Goal: Information Seeking & Learning: Learn about a topic

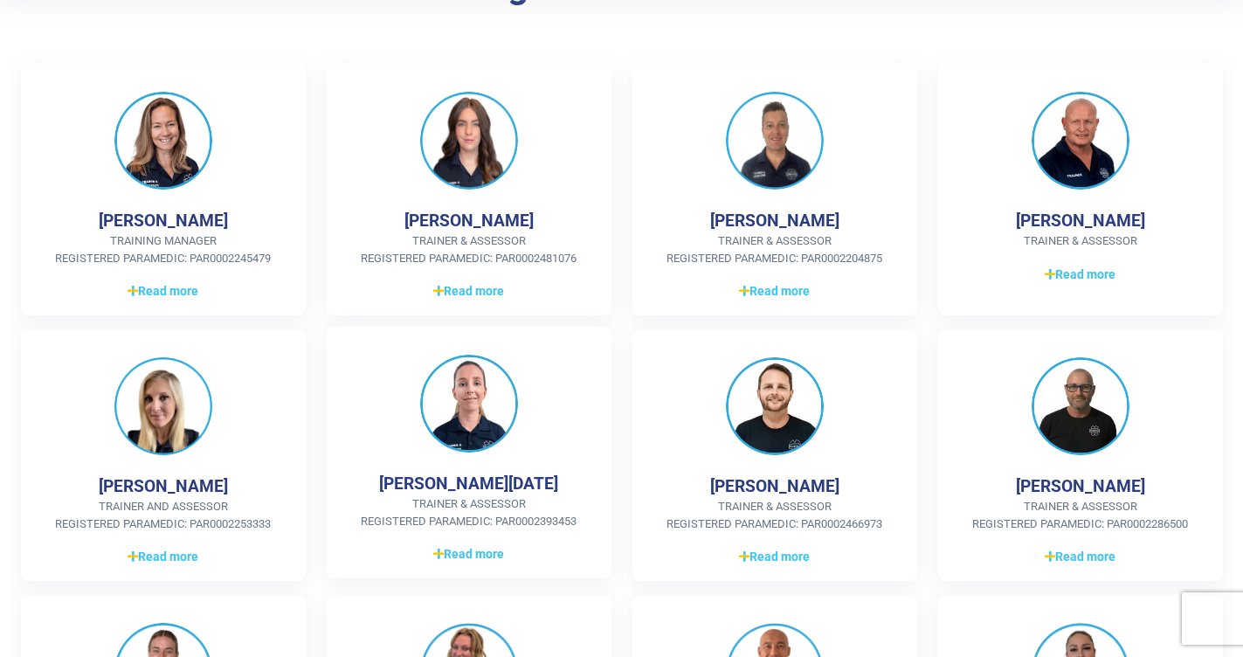
scroll to position [422, 0]
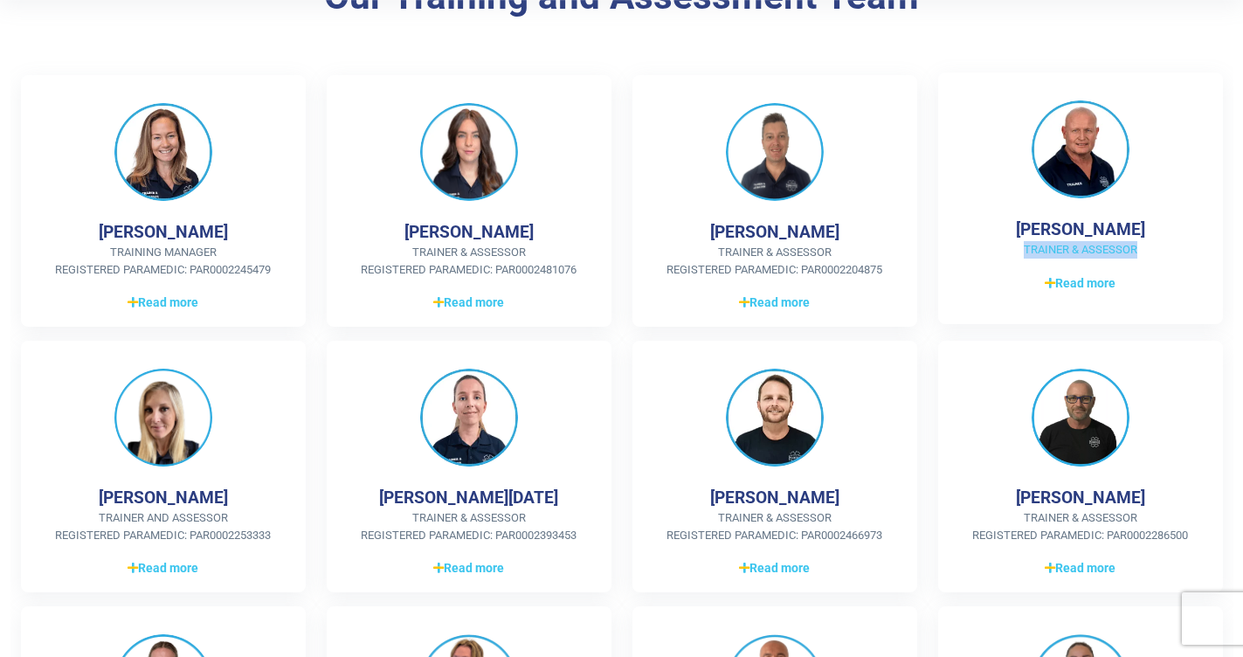
drag, startPoint x: 1136, startPoint y: 250, endPoint x: 1017, endPoint y: 253, distance: 119.7
click at [1017, 253] on span "Trainer & Assessor" at bounding box center [1080, 249] width 229 height 17
copy span "Trainer & Assessor"
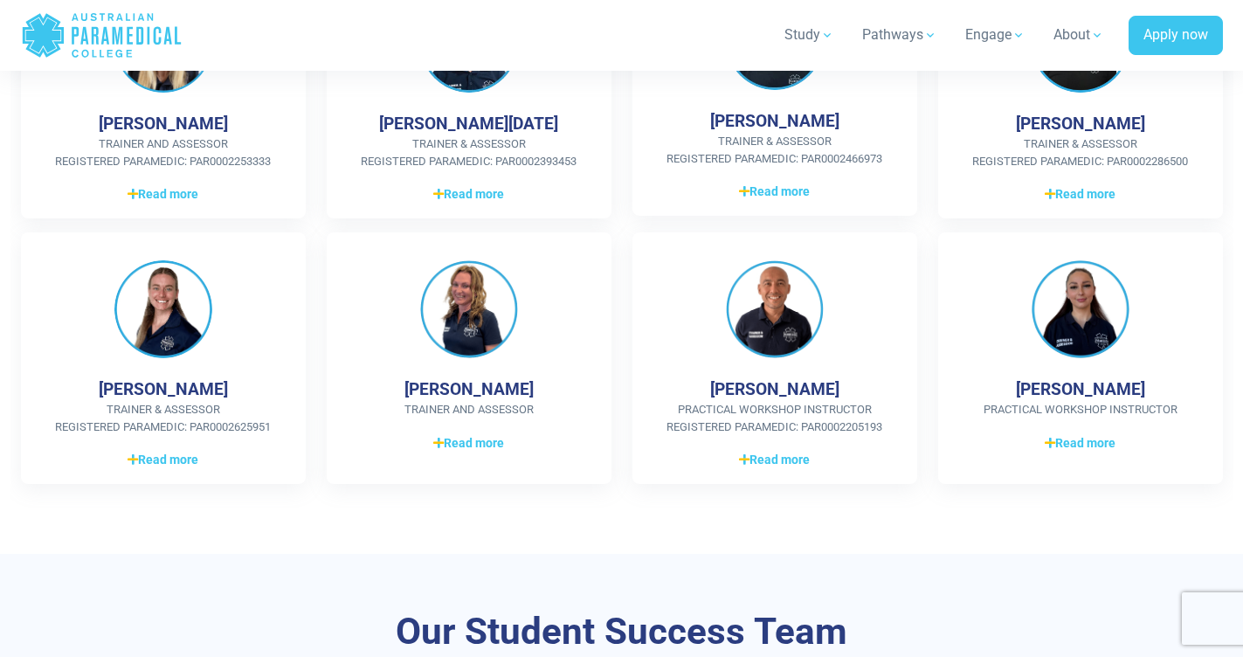
scroll to position [791, 0]
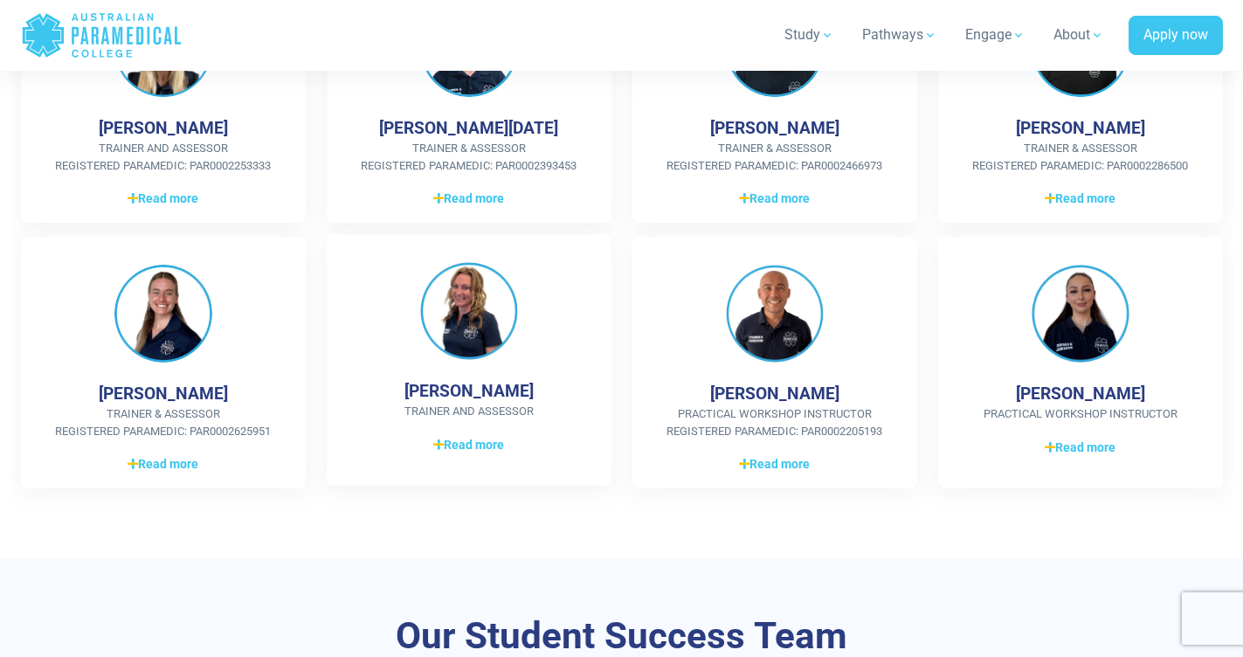
drag, startPoint x: 528, startPoint y: 393, endPoint x: 418, endPoint y: 393, distance: 110.1
click at [418, 393] on div "[PERSON_NAME] Trainer and Assessor 27 years of industry experience in Pathology…" at bounding box center [469, 360] width 285 height 252
click at [414, 391] on h4 "[PERSON_NAME]" at bounding box center [468, 391] width 129 height 20
drag, startPoint x: 414, startPoint y: 388, endPoint x: 527, endPoint y: 388, distance: 112.7
click at [527, 389] on div "[PERSON_NAME] Trainer and Assessor 27 years of industry experience in Pathology…" at bounding box center [469, 360] width 285 height 252
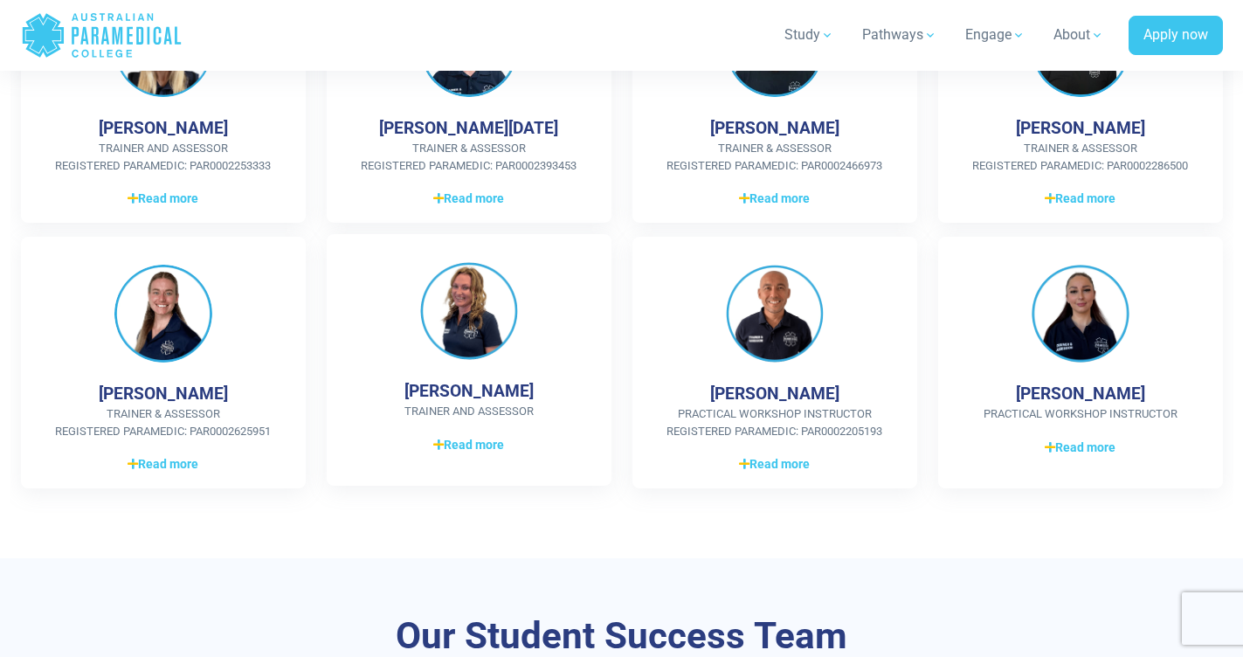
copy h4 "[PERSON_NAME]"
click at [488, 431] on div "[PERSON_NAME] Trainer and Assessor 27 years of industry experience in Pathology…" at bounding box center [469, 360] width 285 height 252
click at [473, 442] on span "Read more" at bounding box center [468, 445] width 71 height 18
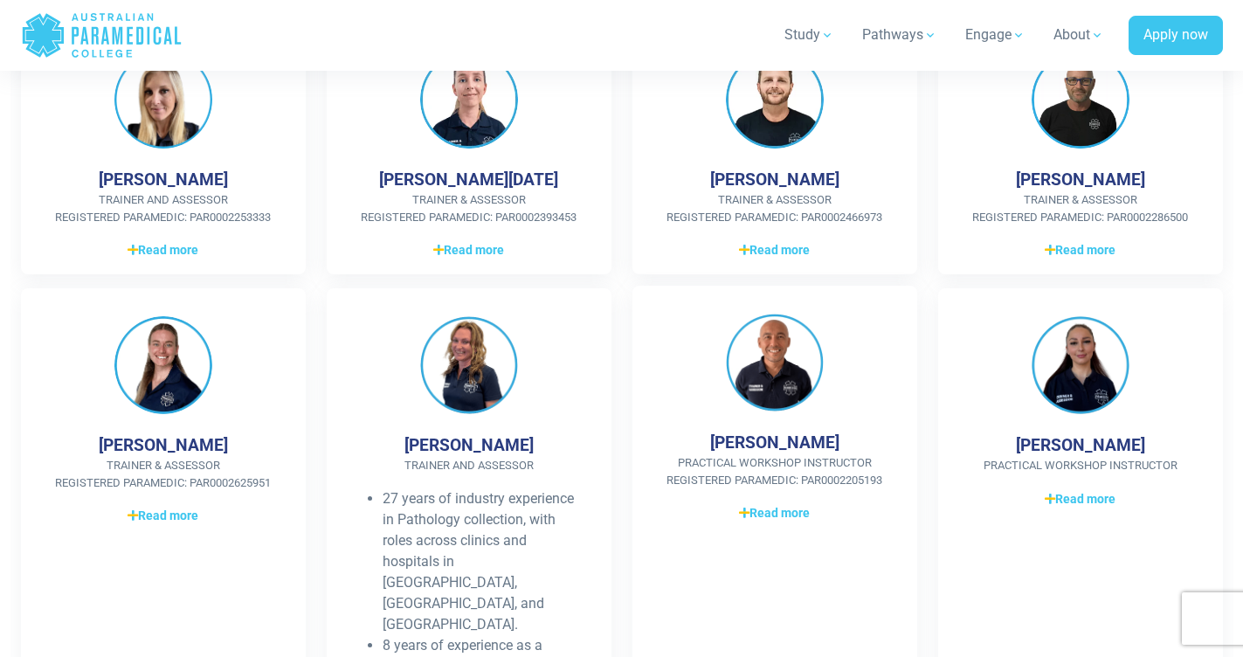
scroll to position [728, 0]
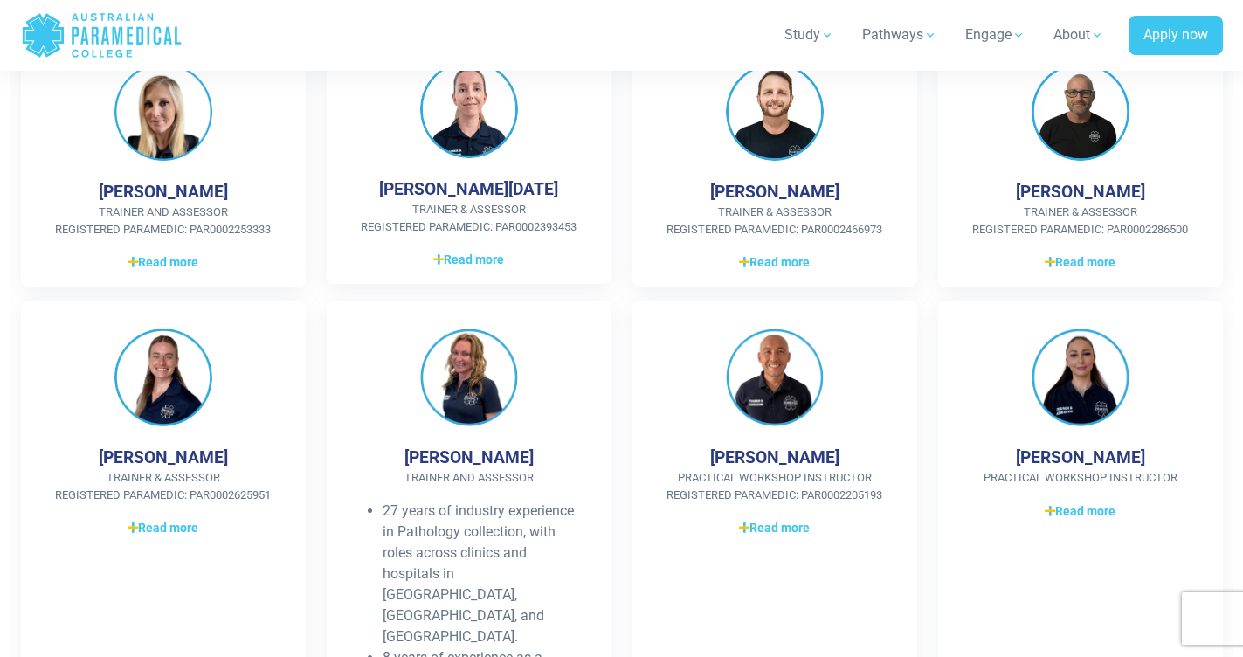
drag, startPoint x: 550, startPoint y: 192, endPoint x: 387, endPoint y: 189, distance: 163.4
click at [387, 188] on div "[PERSON_NAME][DATE] Trainer & Assessor Registered Paramedic: PAR0002393453 Bach…" at bounding box center [469, 158] width 285 height 252
copy h4 "[PERSON_NAME][DATE]"
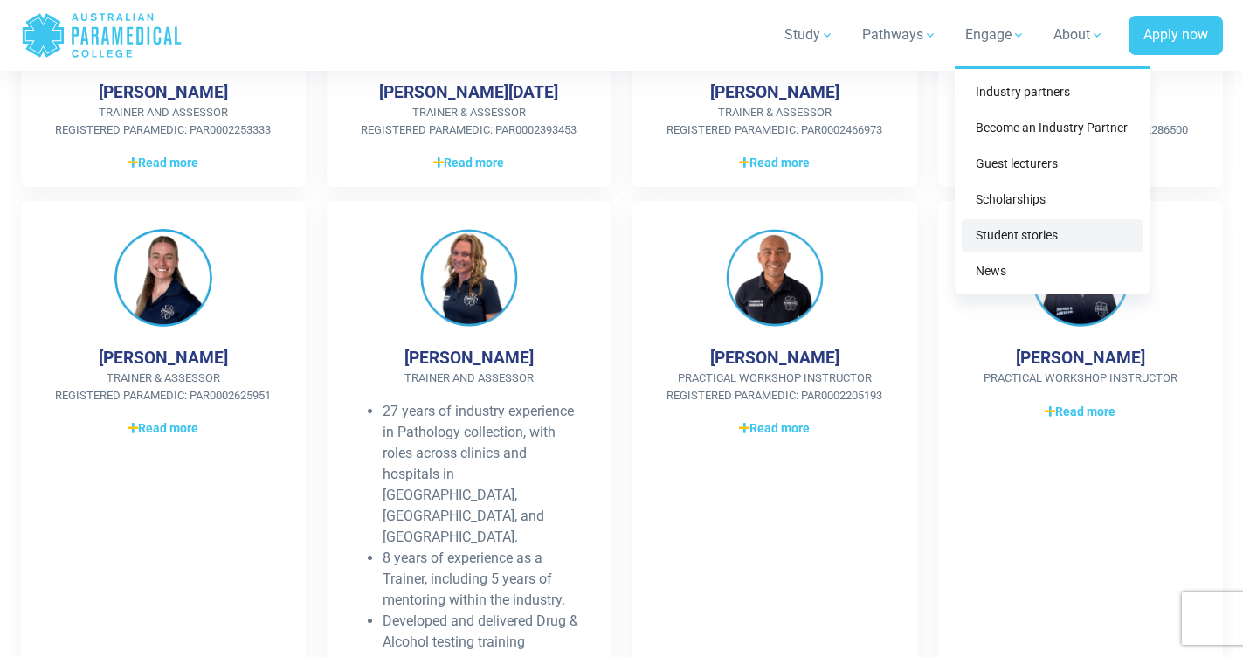
scroll to position [839, 0]
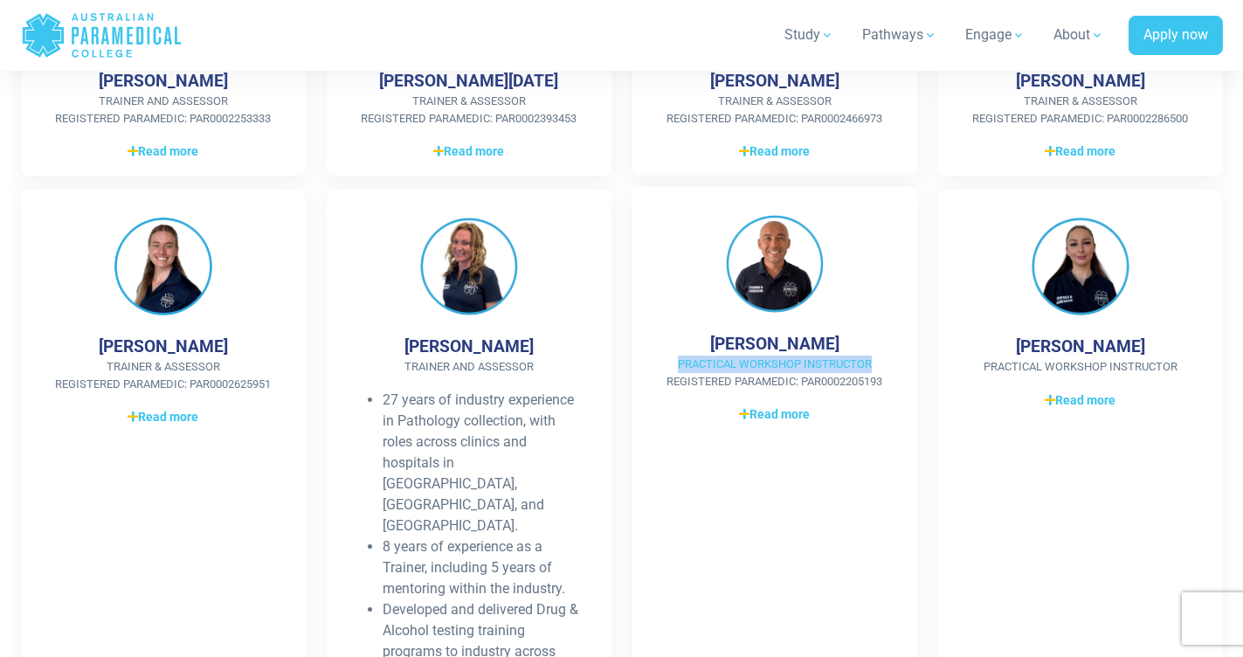
drag, startPoint x: 675, startPoint y: 363, endPoint x: 870, endPoint y: 363, distance: 194.8
click at [870, 363] on span "Practical Workshop Instructor Registered Paramedic: PAR0002205193" at bounding box center [774, 373] width 229 height 34
copy span "Practical Workshop Instructor"
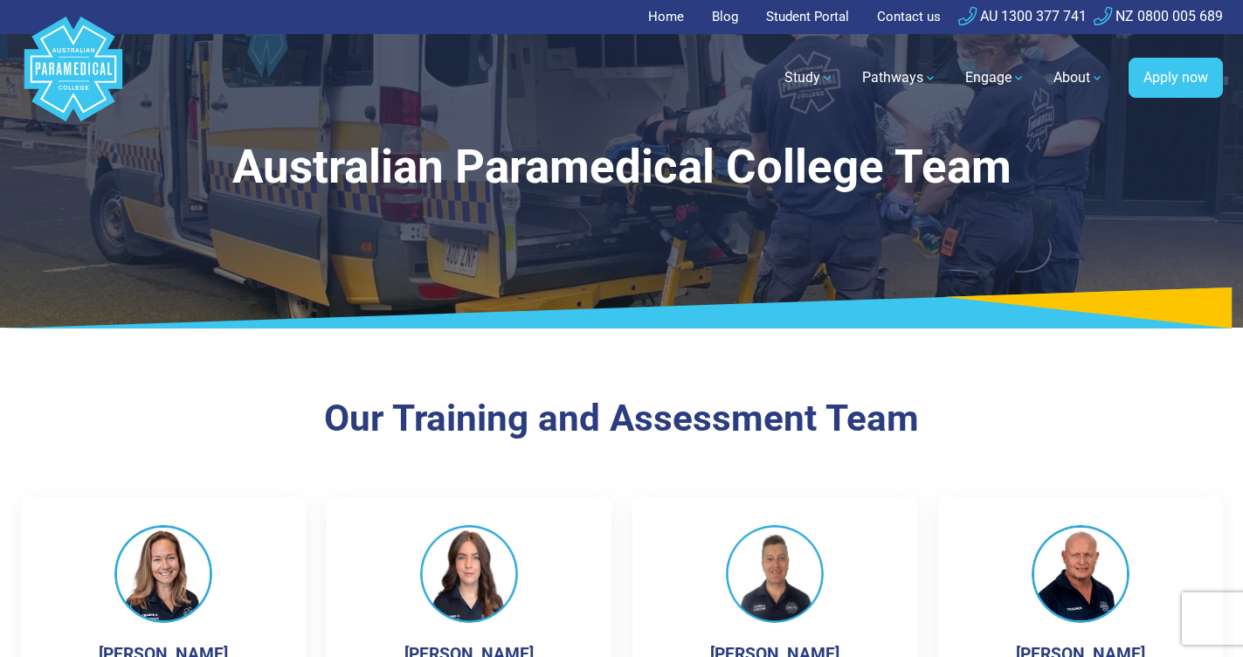
scroll to position [215, 0]
